Goal: Task Accomplishment & Management: Manage account settings

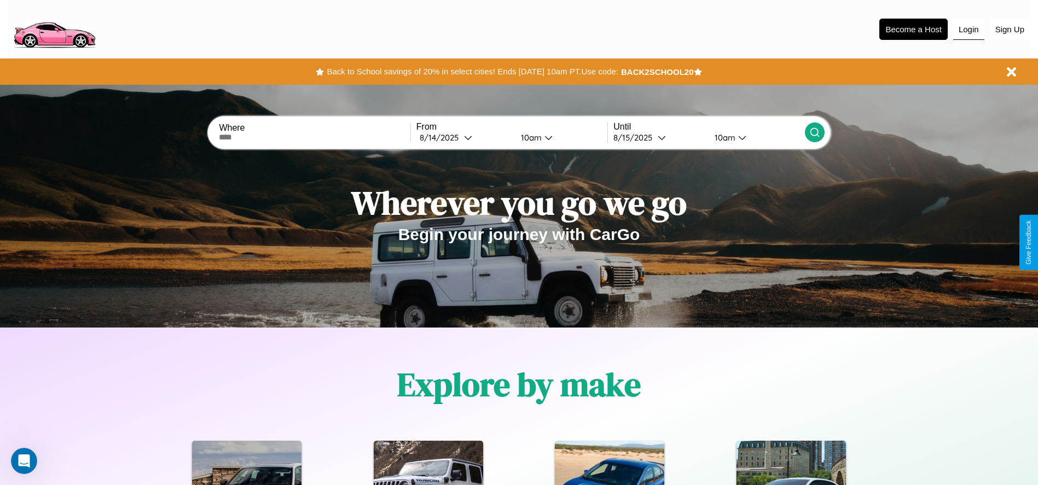
click at [968, 29] on button "Login" at bounding box center [968, 29] width 31 height 21
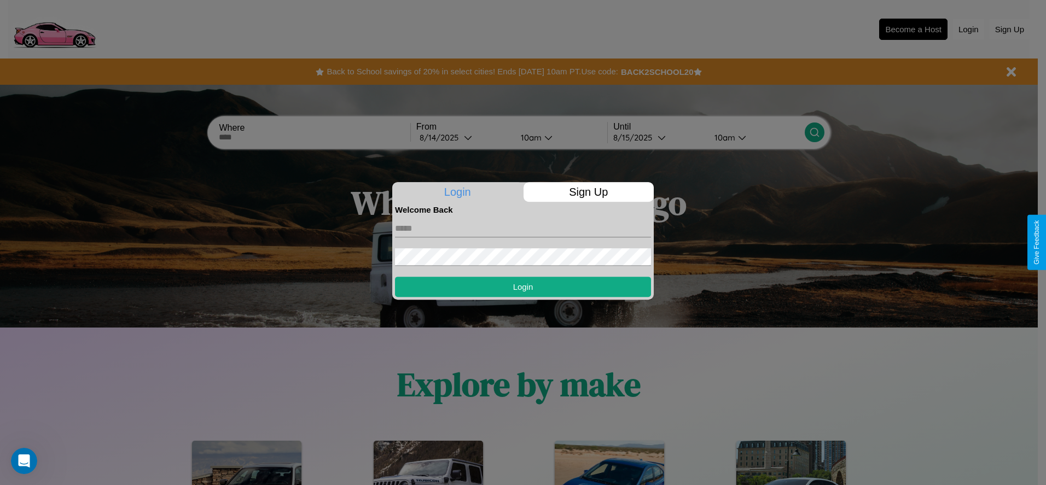
click at [523, 228] on input "text" at bounding box center [523, 229] width 256 height 18
type input "**********"
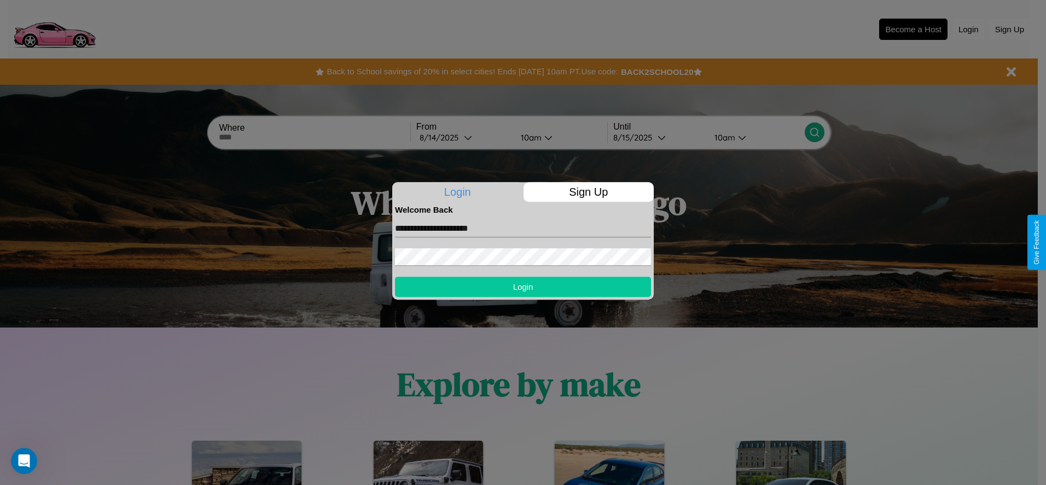
click at [523, 287] on button "Login" at bounding box center [523, 287] width 256 height 20
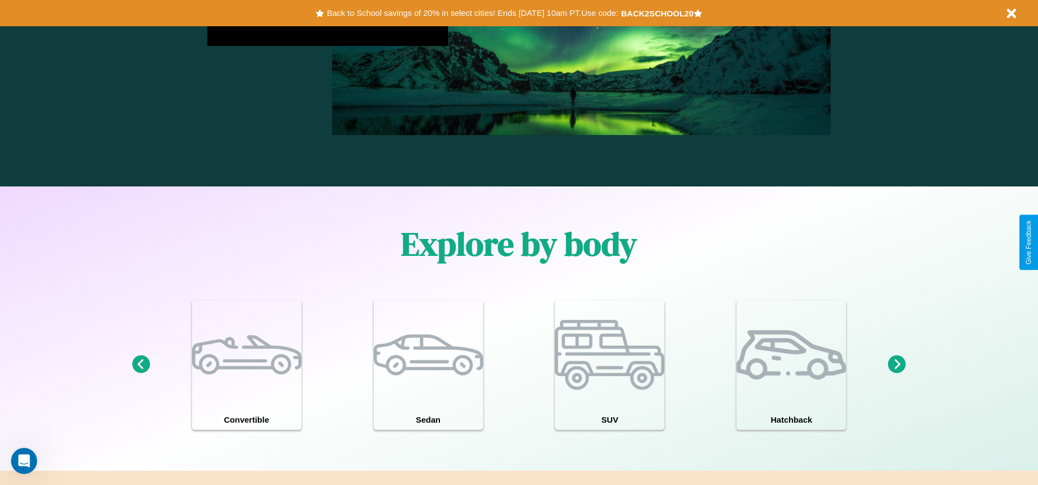
scroll to position [955, 0]
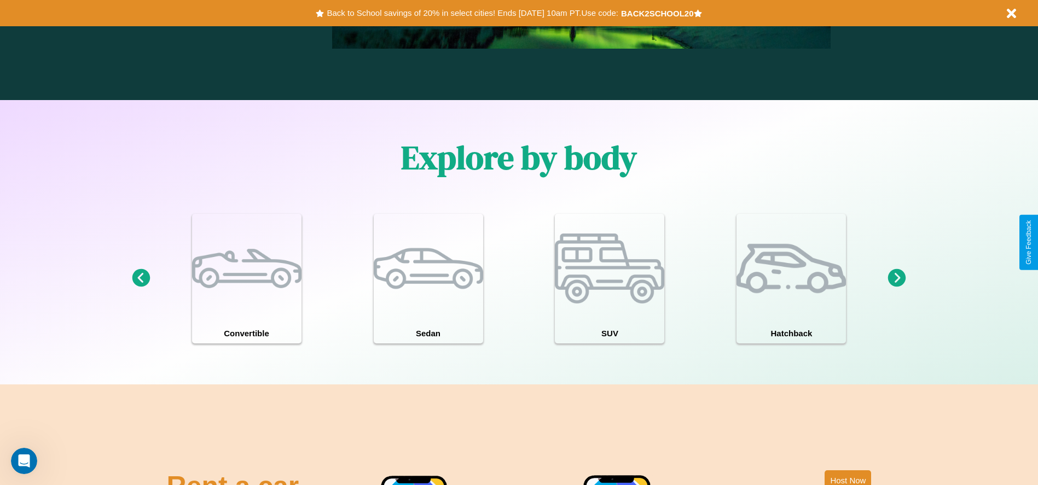
click at [897, 278] on icon at bounding box center [897, 278] width 18 height 18
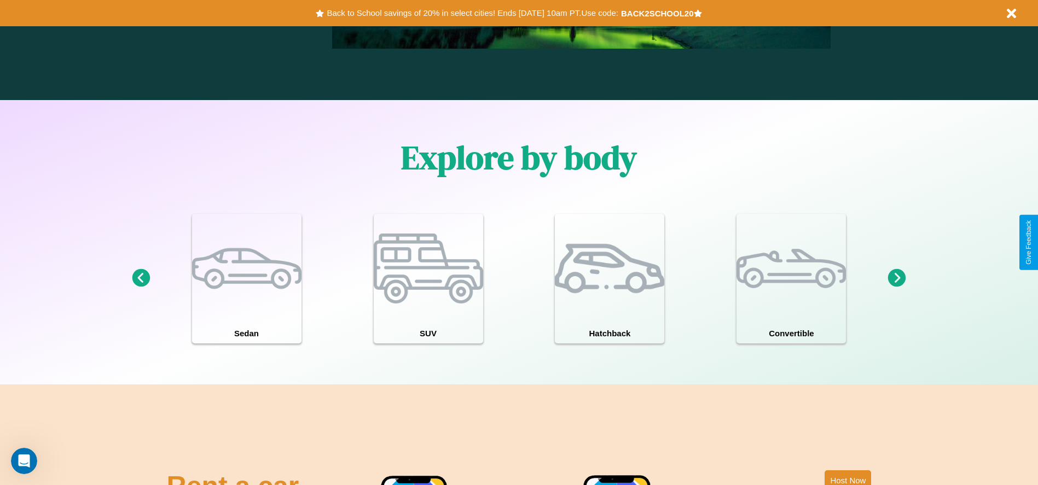
click at [897, 278] on icon at bounding box center [897, 278] width 18 height 18
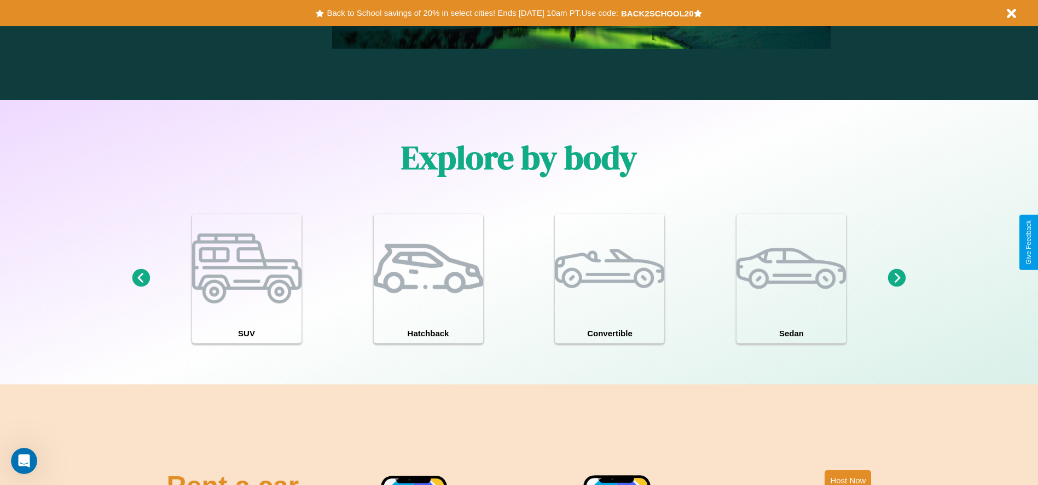
click at [897, 278] on icon at bounding box center [897, 278] width 18 height 18
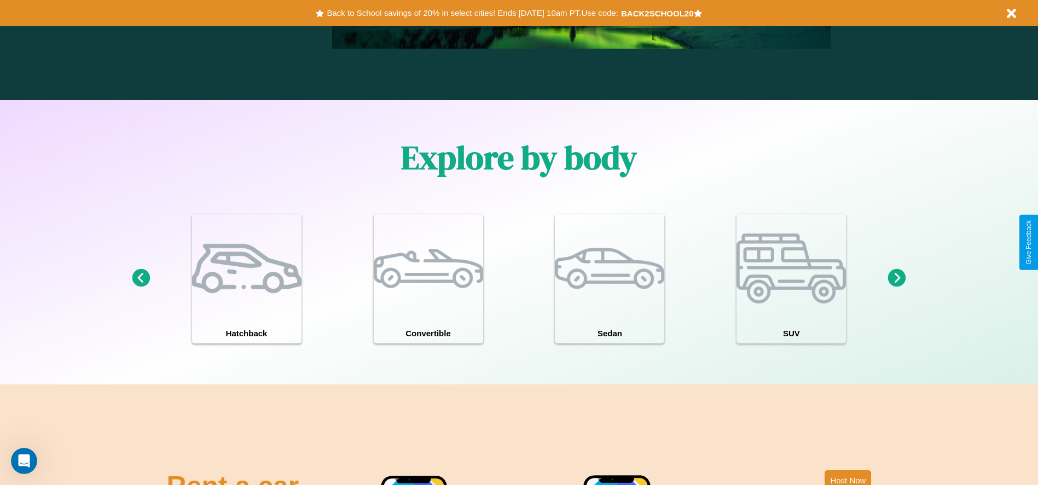
click at [897, 278] on icon at bounding box center [897, 278] width 18 height 18
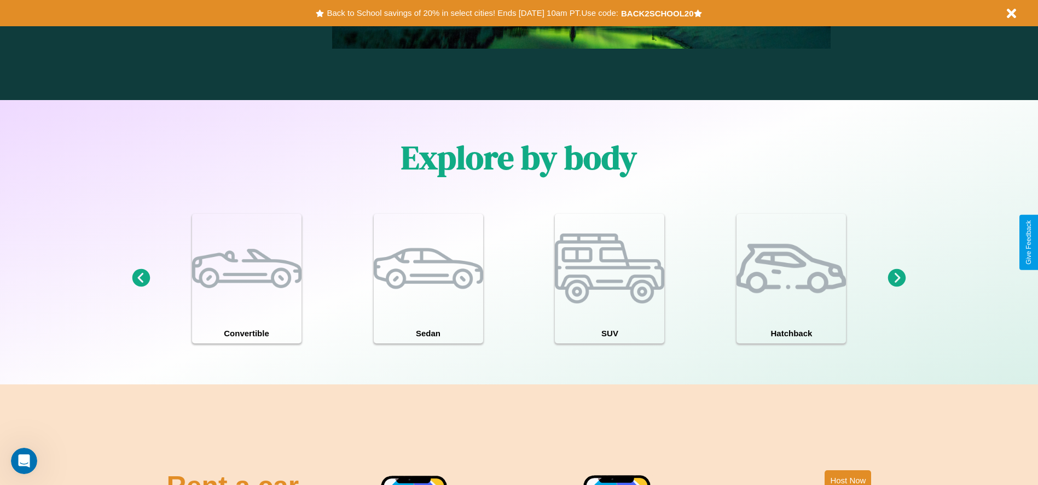
click at [897, 278] on icon at bounding box center [897, 278] width 18 height 18
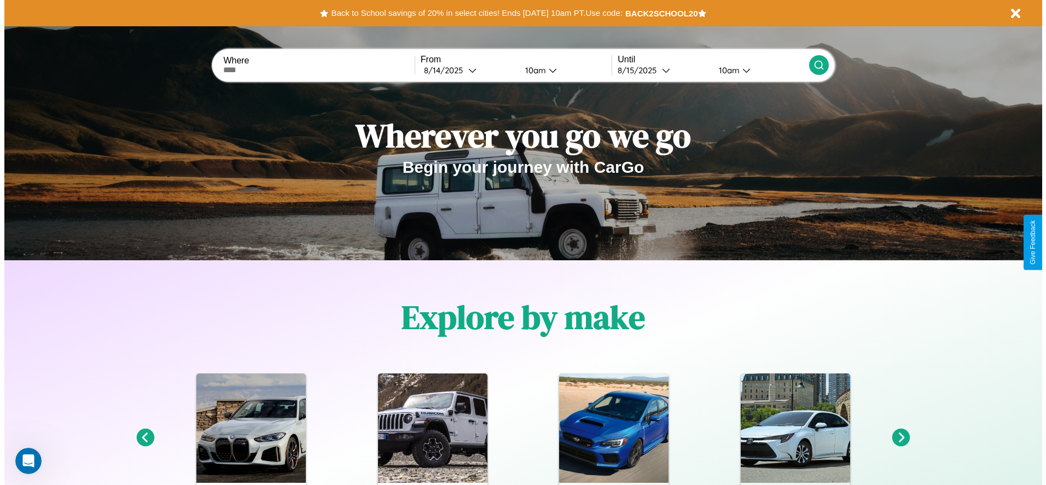
scroll to position [0, 0]
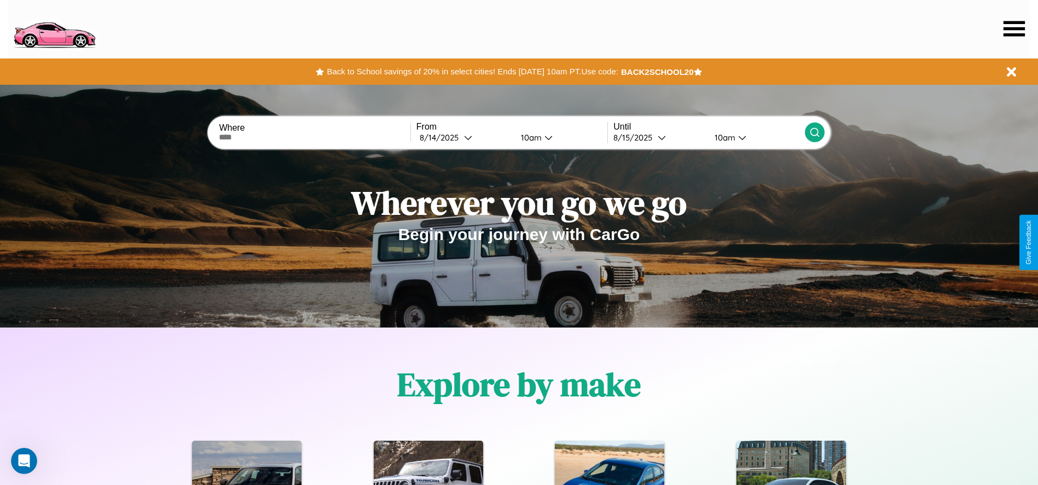
click at [1014, 28] on icon at bounding box center [1013, 28] width 21 height 15
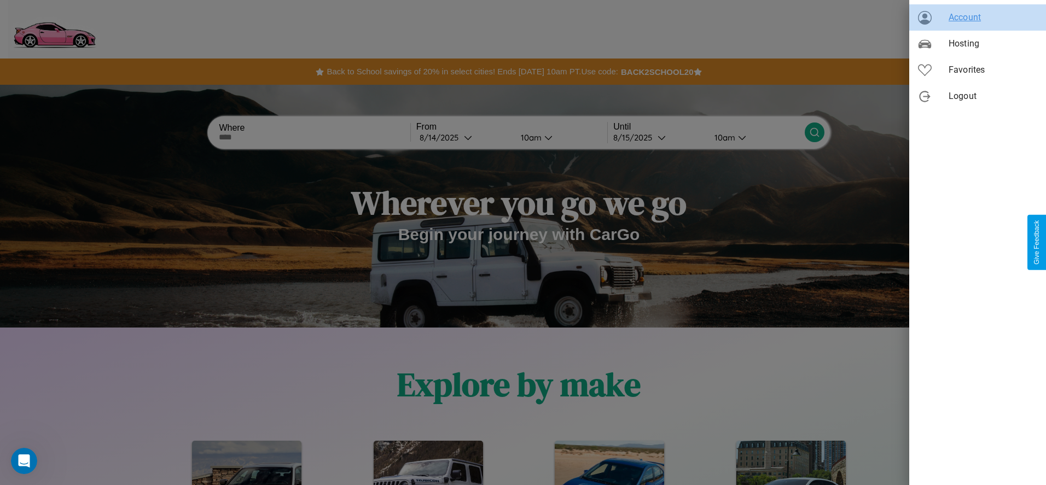
click at [977, 18] on span "Account" at bounding box center [992, 17] width 89 height 13
